Goal: Task Accomplishment & Management: Complete application form

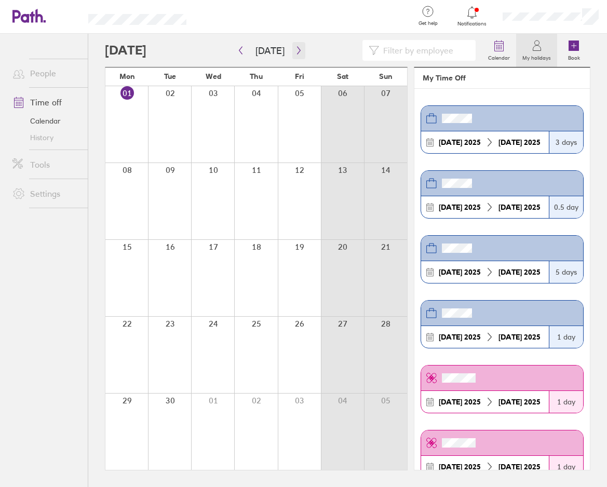
click at [295, 49] on icon "button" at bounding box center [299, 50] width 8 height 8
drag, startPoint x: 290, startPoint y: 406, endPoint x: 296, endPoint y: 401, distance: 7.7
click at [291, 406] on div at bounding box center [299, 432] width 43 height 76
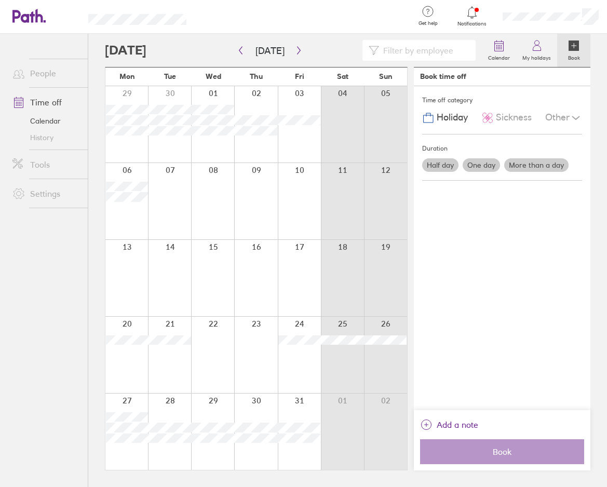
click at [447, 168] on label "Half day" at bounding box center [440, 165] width 36 height 14
click at [0, 0] on input "Half day" at bounding box center [0, 0] width 0 height 0
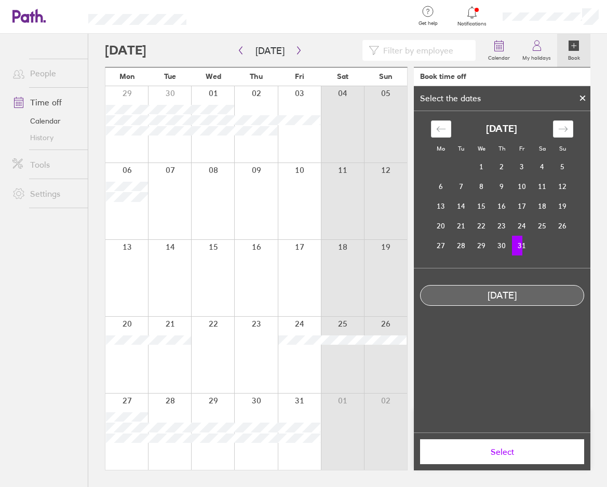
click at [478, 104] on div "Select the dates" at bounding box center [502, 98] width 177 height 25
click at [520, 224] on td "24" at bounding box center [522, 226] width 20 height 20
click at [521, 243] on td "31" at bounding box center [522, 246] width 20 height 20
click at [519, 293] on div "[DATE]" at bounding box center [502, 295] width 163 height 11
click at [524, 247] on td "31" at bounding box center [522, 246] width 20 height 20
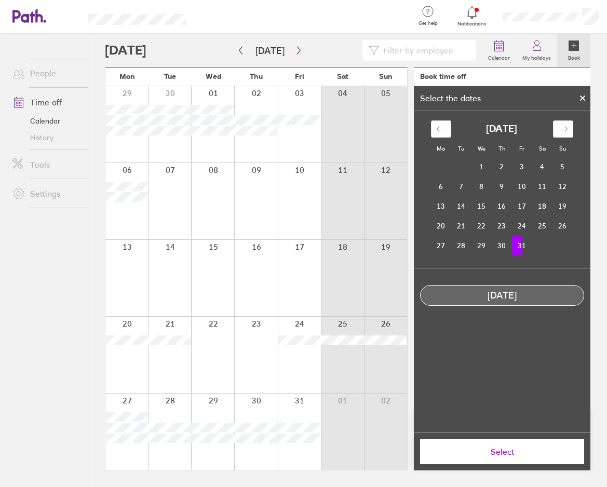
click at [526, 242] on td "31" at bounding box center [522, 246] width 20 height 20
click at [514, 104] on div "Select the dates" at bounding box center [502, 98] width 177 height 25
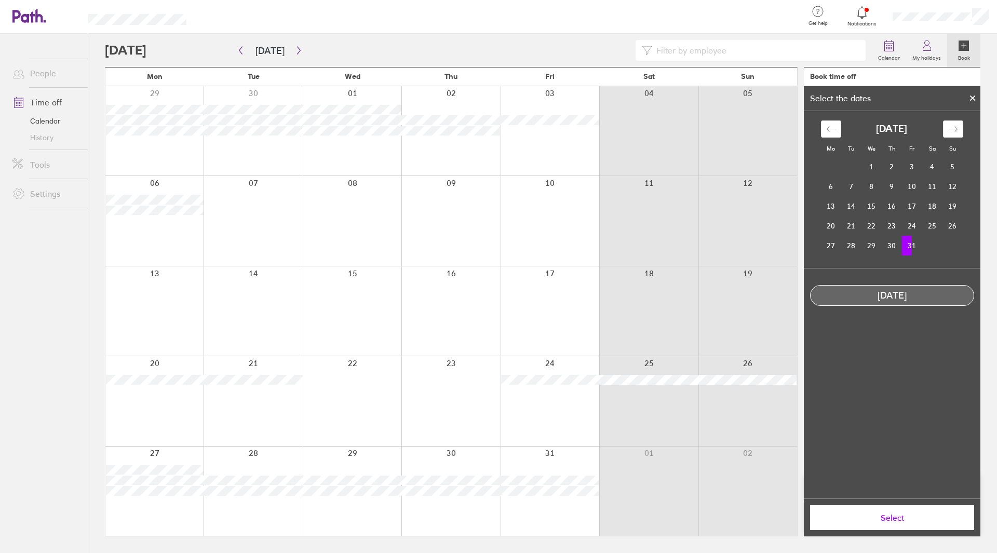
drag, startPoint x: 896, startPoint y: 303, endPoint x: 901, endPoint y: 297, distance: 7.9
click at [607, 302] on div "[DATE]" at bounding box center [892, 295] width 164 height 21
click at [607, 247] on td "31" at bounding box center [912, 246] width 20 height 20
drag, startPoint x: 909, startPoint y: 244, endPoint x: 915, endPoint y: 244, distance: 6.2
click at [607, 244] on td "31" at bounding box center [912, 246] width 20 height 20
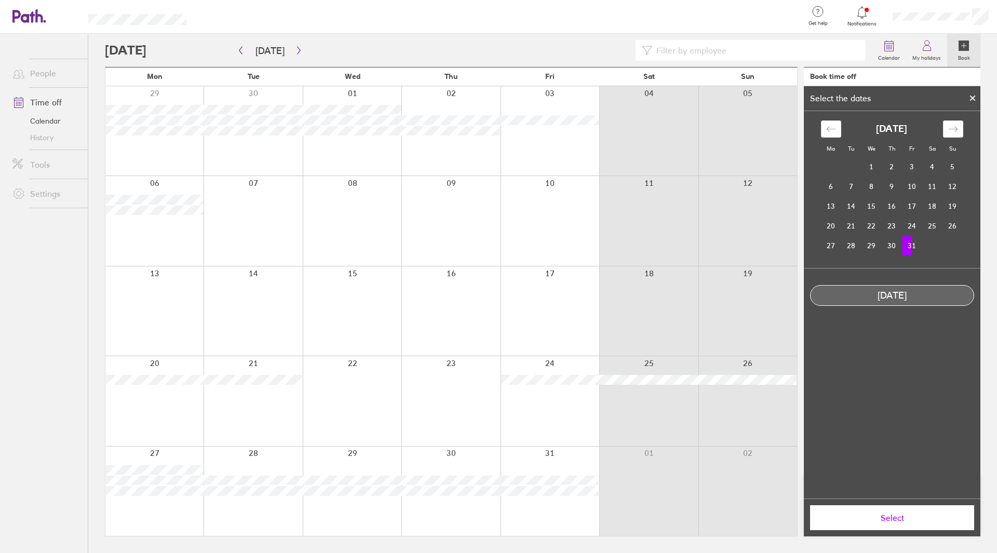
click at [607, 244] on td "31" at bounding box center [912, 246] width 20 height 20
click at [607, 487] on span "Select" at bounding box center [893, 517] width 150 height 9
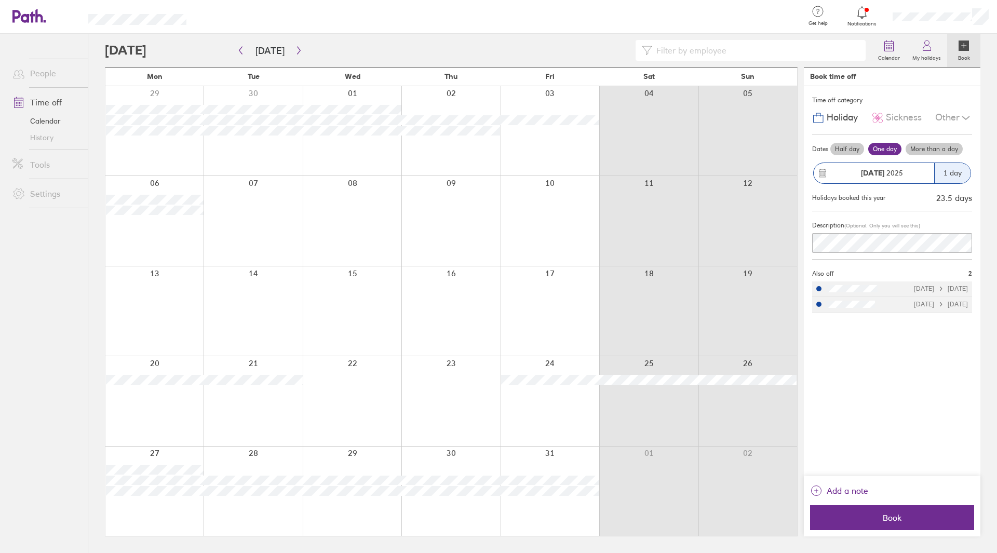
click at [607, 149] on label "Half day" at bounding box center [848, 149] width 34 height 12
click at [0, 0] on input "Half day" at bounding box center [0, 0] width 0 height 0
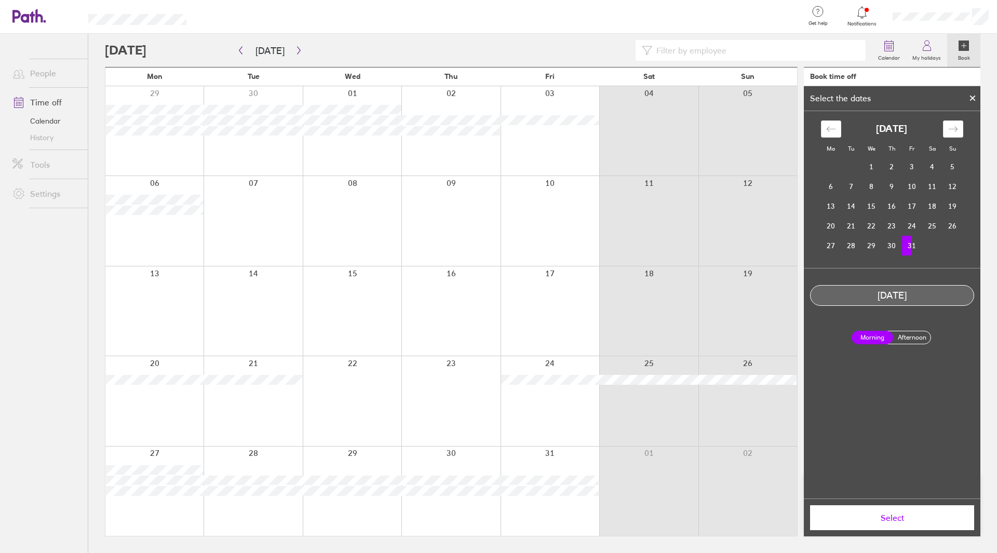
click at [607, 341] on label "Afternoon" at bounding box center [912, 337] width 42 height 12
click at [0, 0] on input "Afternoon" at bounding box center [0, 0] width 0 height 0
click at [607, 487] on span "Select" at bounding box center [893, 517] width 150 height 9
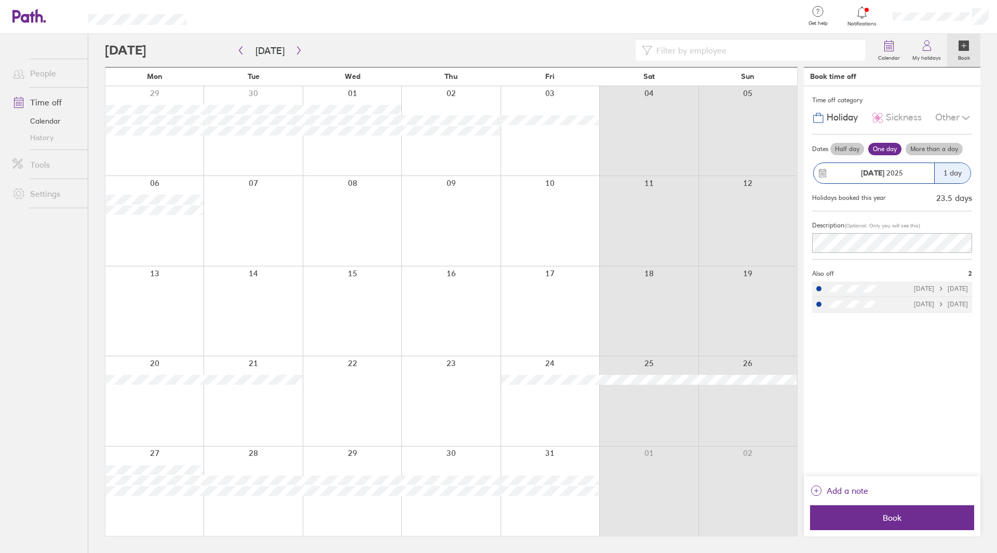
click at [607, 152] on label "Half day" at bounding box center [848, 149] width 34 height 12
click at [0, 0] on input "Half day" at bounding box center [0, 0] width 0 height 0
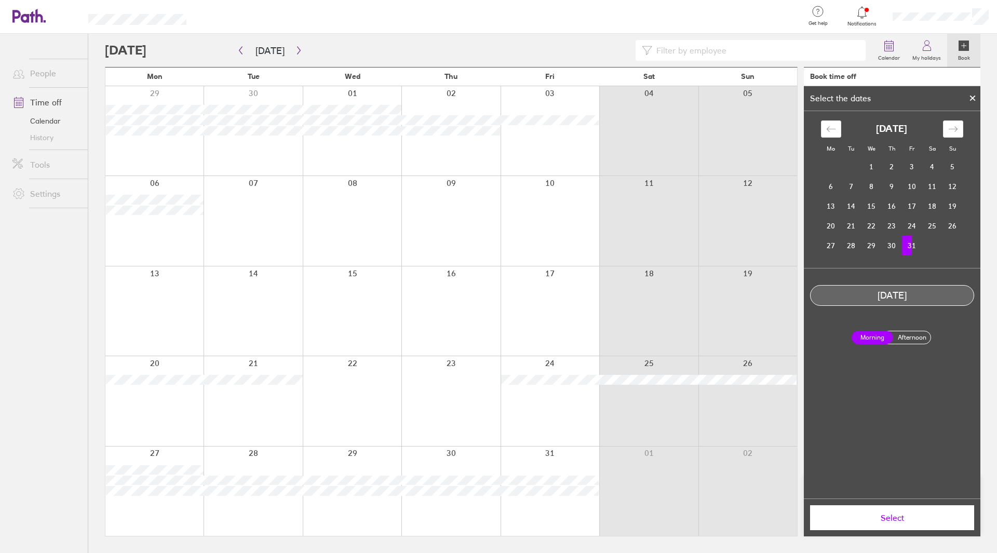
click at [607, 338] on label "Afternoon" at bounding box center [912, 337] width 42 height 12
click at [0, 0] on input "Afternoon" at bounding box center [0, 0] width 0 height 0
click at [607, 487] on span "Select" at bounding box center [893, 517] width 150 height 9
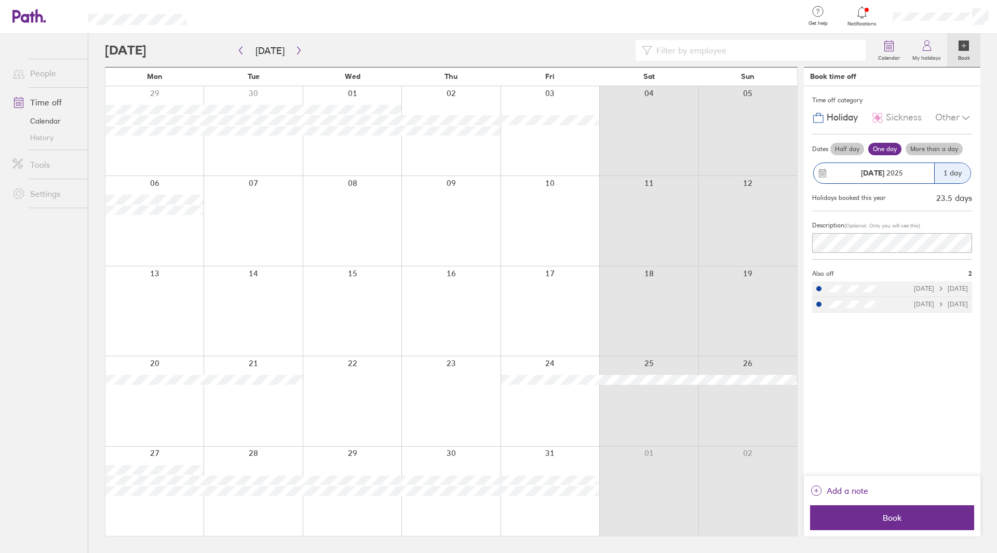
click at [607, 154] on div "Dates Half day One day More than a day" at bounding box center [892, 149] width 160 height 17
click at [607, 487] on span "Book" at bounding box center [893, 517] width 150 height 9
